Goal: Information Seeking & Learning: Learn about a topic

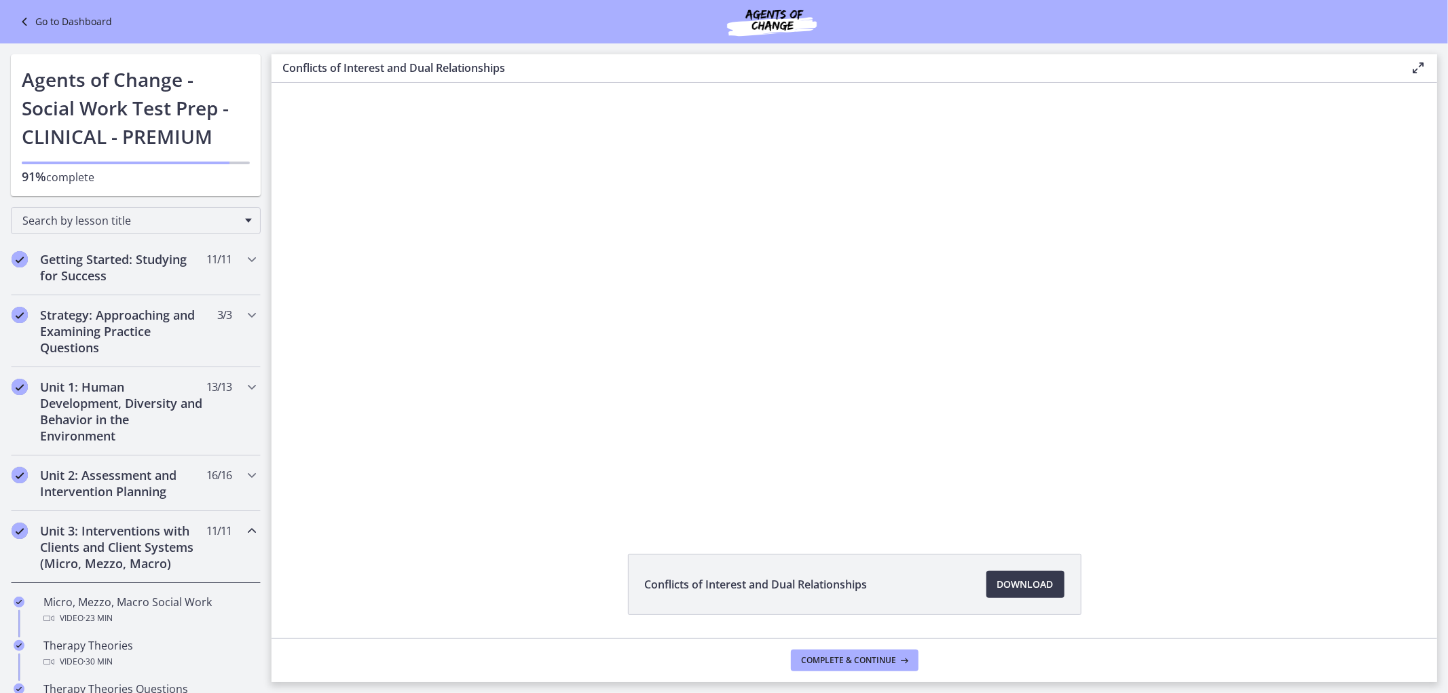
scroll to position [226, 0]
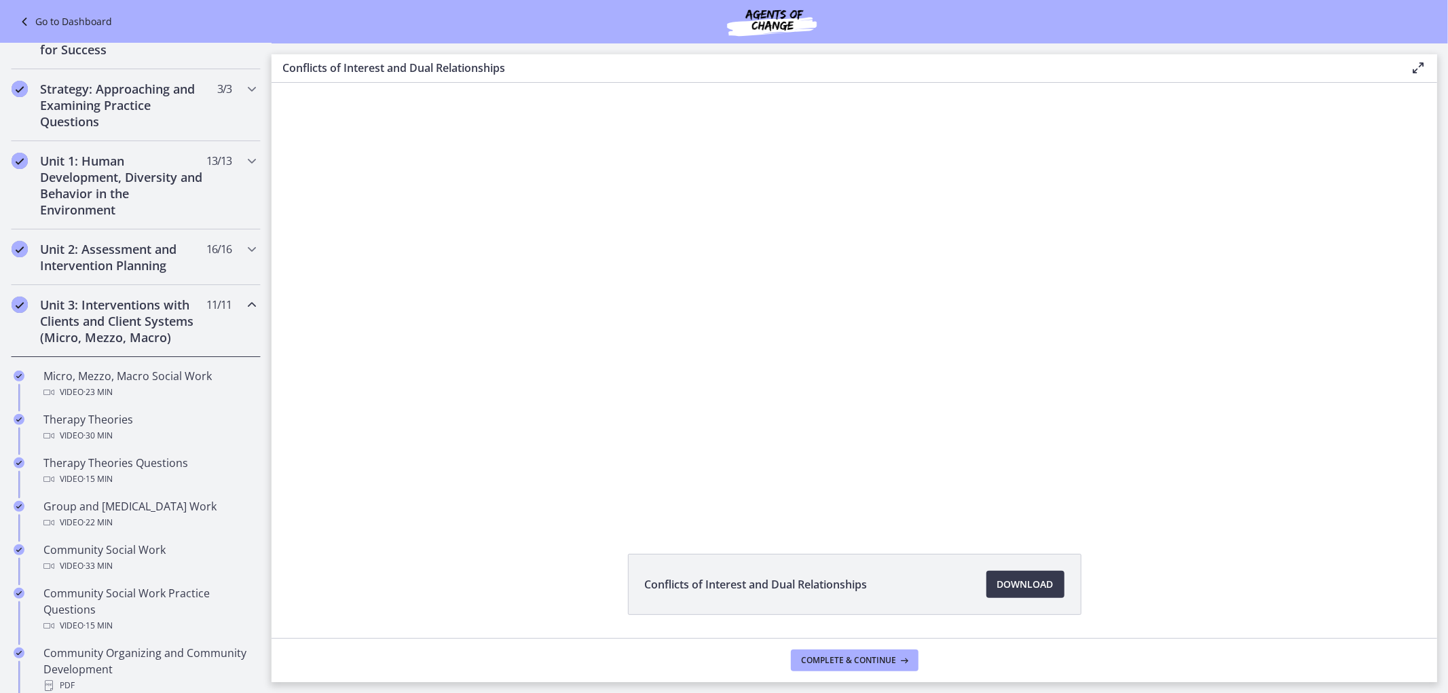
click at [232, 314] on div "Unit 3: Interventions with Clients and Client Systems (Micro, Mezzo, Macro) 11 …" at bounding box center [136, 321] width 250 height 72
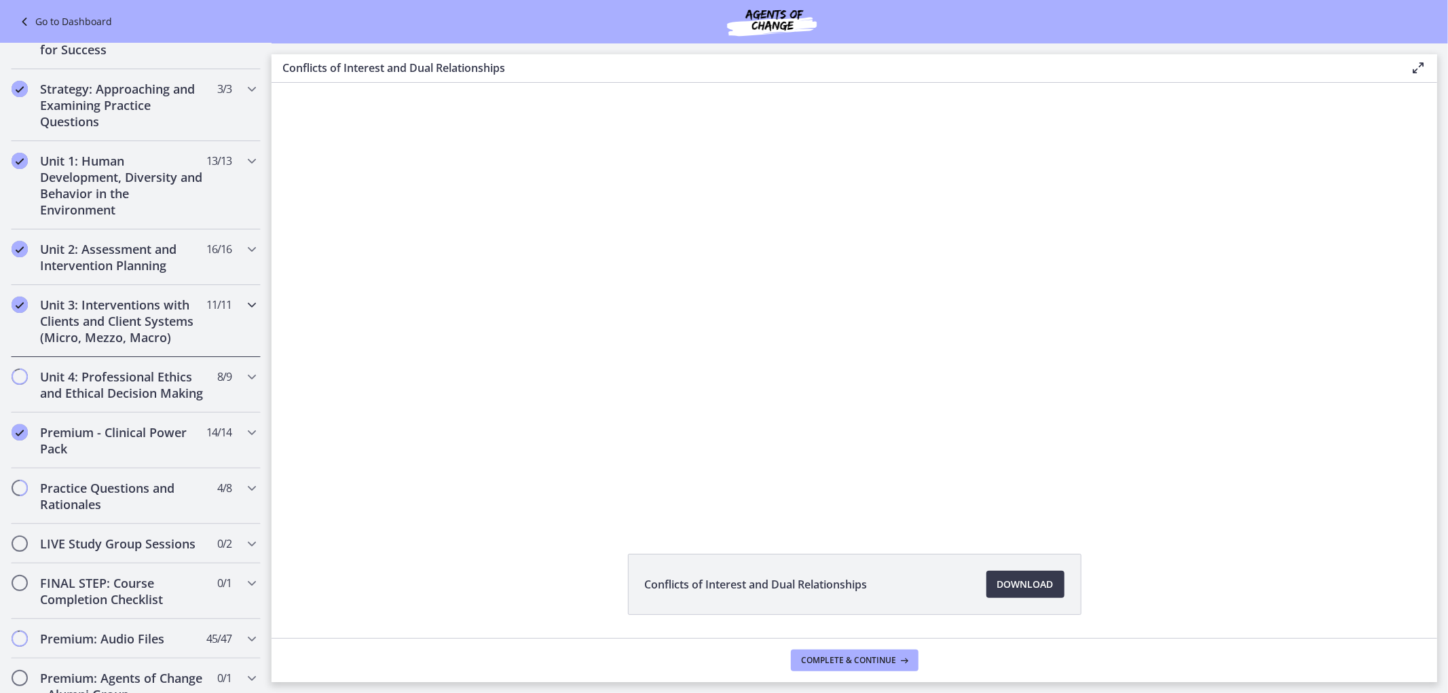
click at [244, 311] on icon "Chapters" at bounding box center [252, 305] width 16 height 16
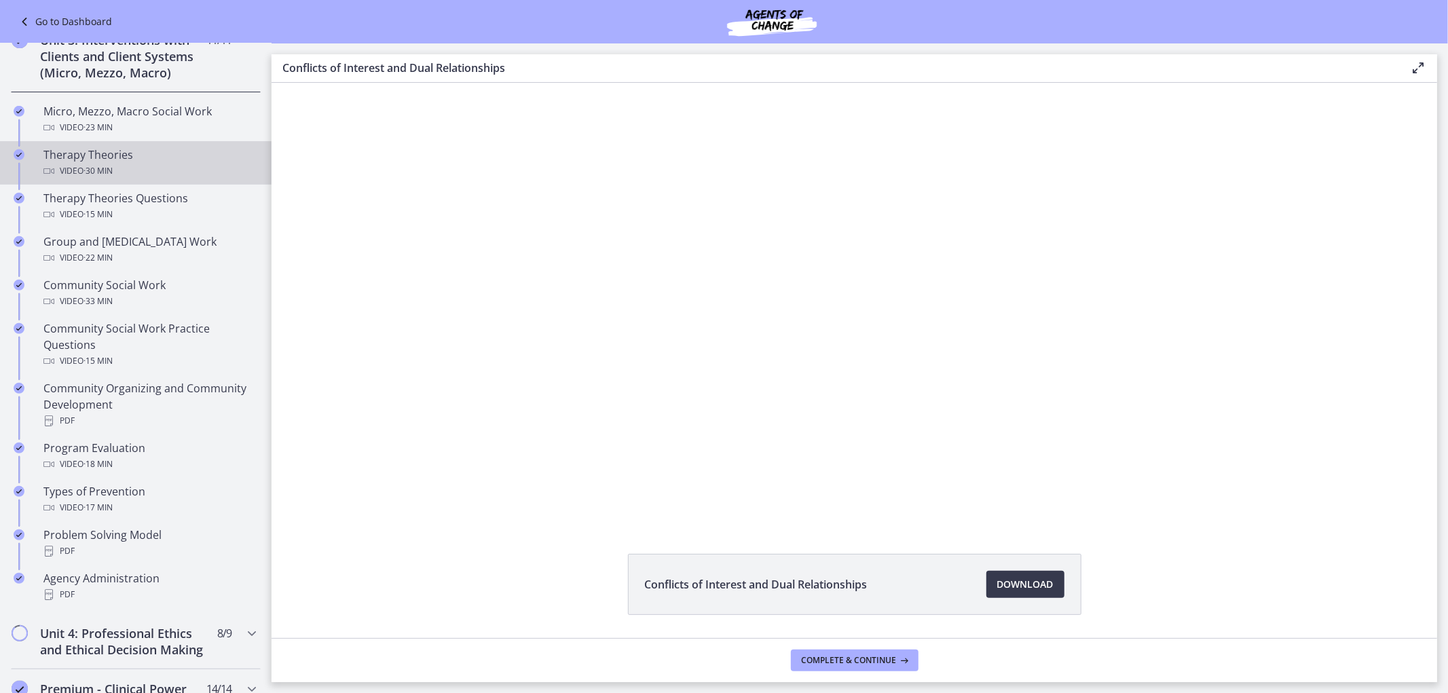
scroll to position [452, 0]
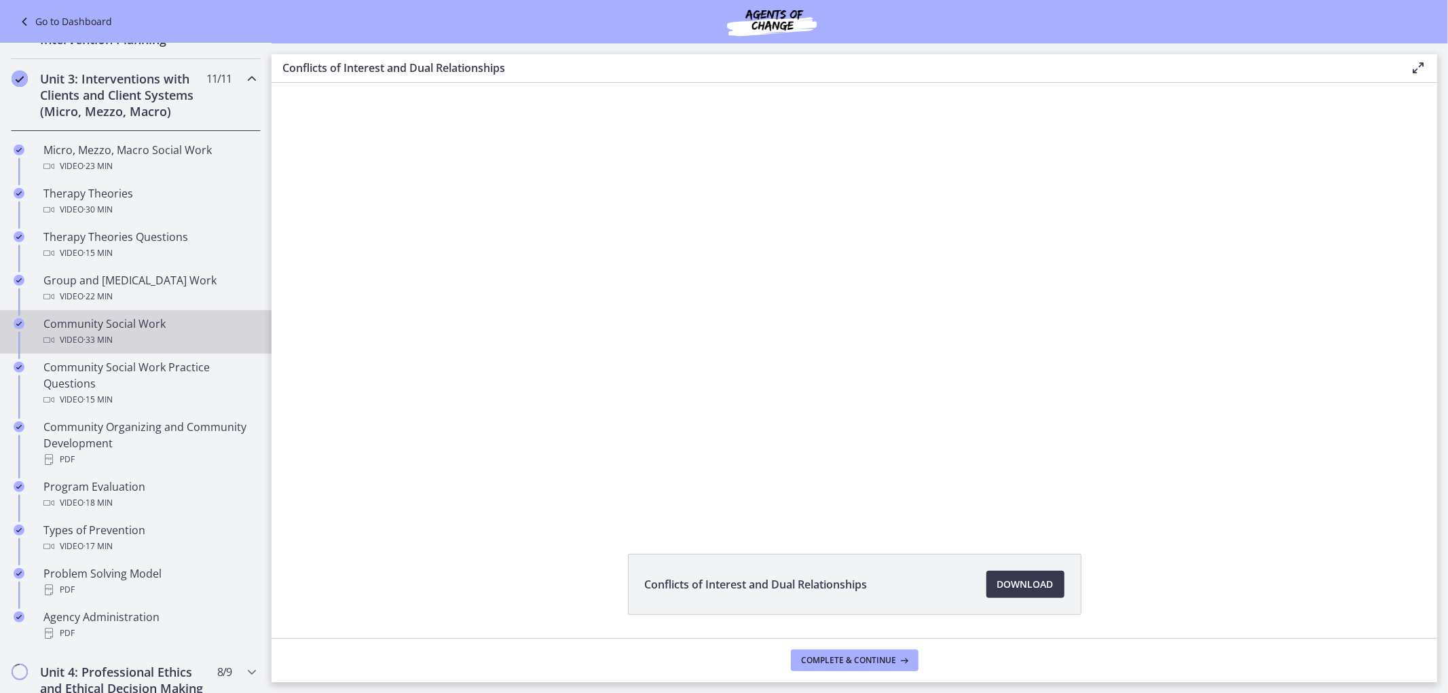
click at [153, 348] on div "Video · 33 min" at bounding box center [149, 340] width 212 height 16
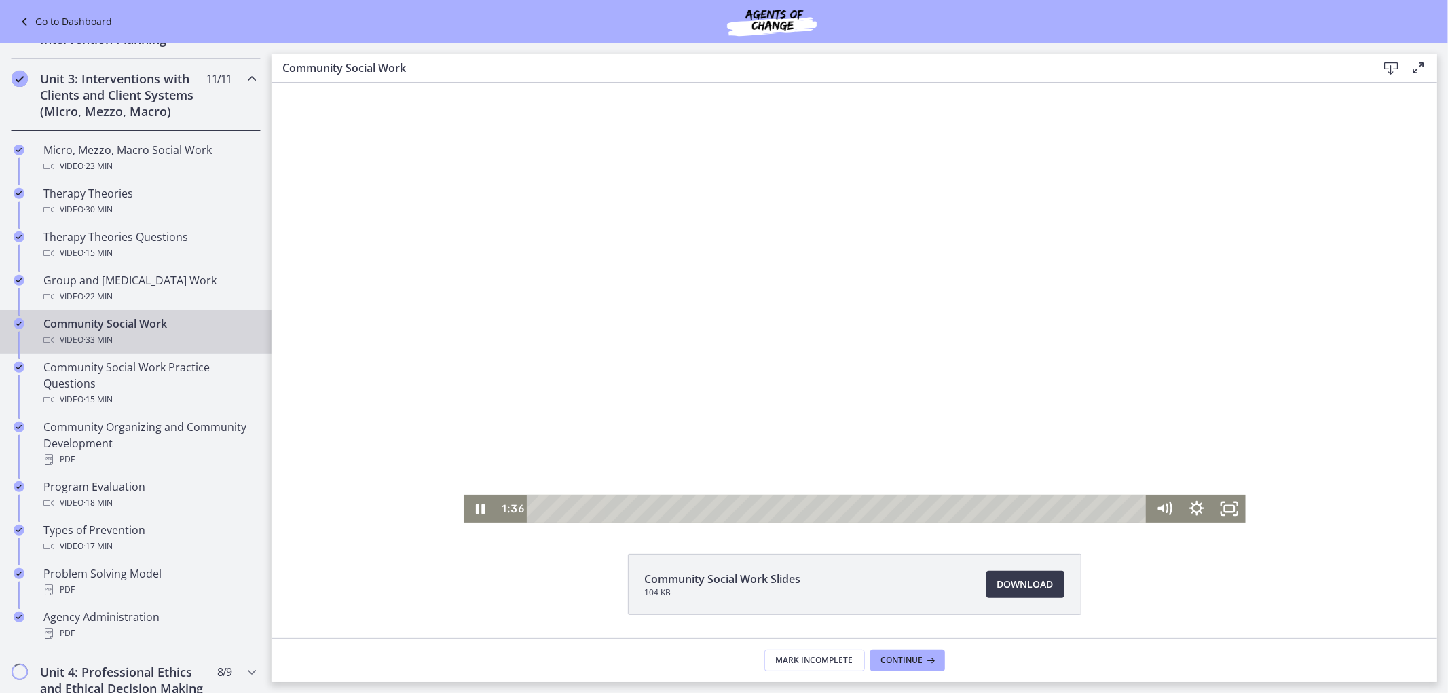
click at [720, 348] on div at bounding box center [854, 302] width 782 height 440
drag, startPoint x: 558, startPoint y: 506, endPoint x: 481, endPoint y: 515, distance: 77.3
click at [481, 515] on div "0:00" at bounding box center [854, 508] width 782 height 28
click at [588, 415] on div at bounding box center [854, 302] width 782 height 440
click at [475, 501] on icon "Pause" at bounding box center [479, 508] width 39 height 33
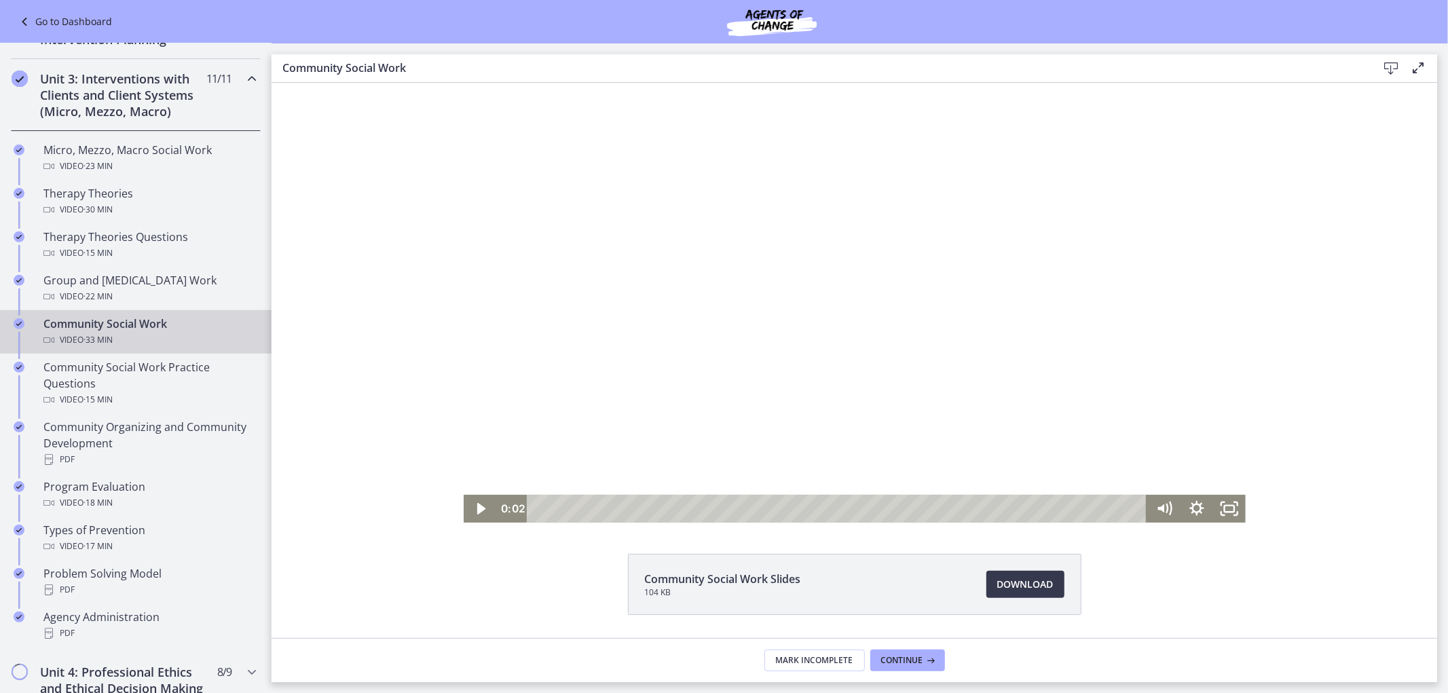
click at [578, 314] on div at bounding box center [854, 302] width 782 height 440
click at [1222, 501] on icon "Fullscreen" at bounding box center [1228, 508] width 33 height 28
